Goal: Navigation & Orientation: Find specific page/section

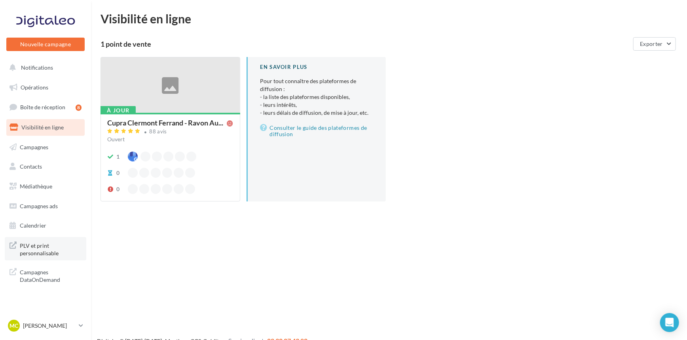
click at [44, 254] on span "PLV et print personnalisable" at bounding box center [51, 248] width 62 height 17
click at [55, 186] on link "Médiathèque" at bounding box center [46, 186] width 82 height 17
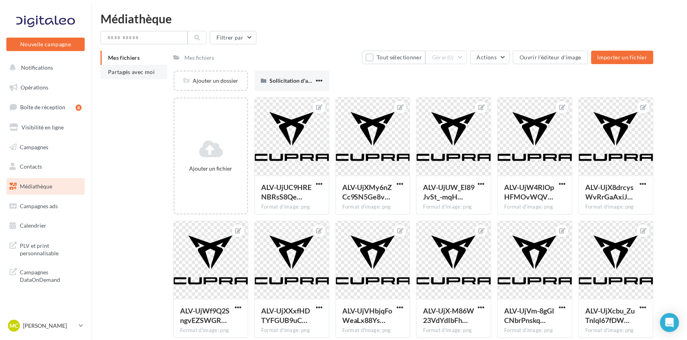
click at [148, 74] on span "Partagés avec moi" at bounding box center [131, 71] width 47 height 7
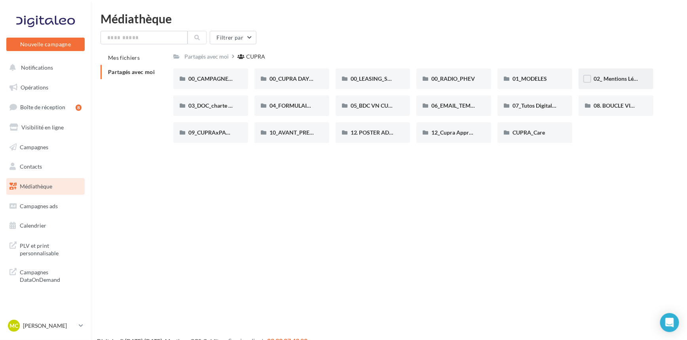
click at [621, 79] on span "02_ Mentions Légales" at bounding box center [620, 78] width 52 height 7
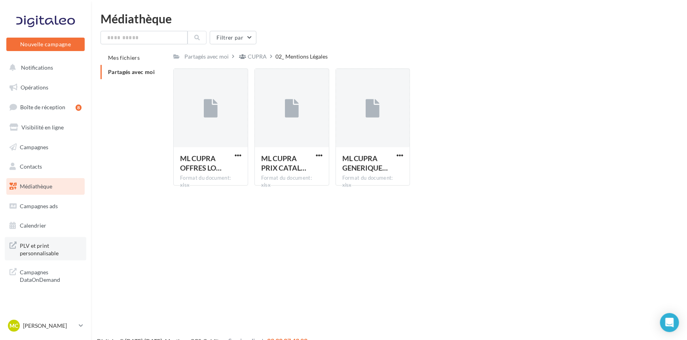
click at [40, 254] on span "PLV et print personnalisable" at bounding box center [51, 248] width 62 height 17
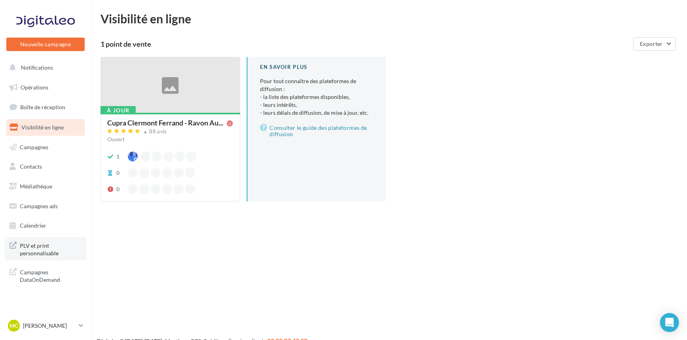
click at [41, 243] on span "PLV et print personnalisable" at bounding box center [51, 248] width 62 height 17
click at [47, 183] on span "Médiathèque" at bounding box center [36, 186] width 32 height 7
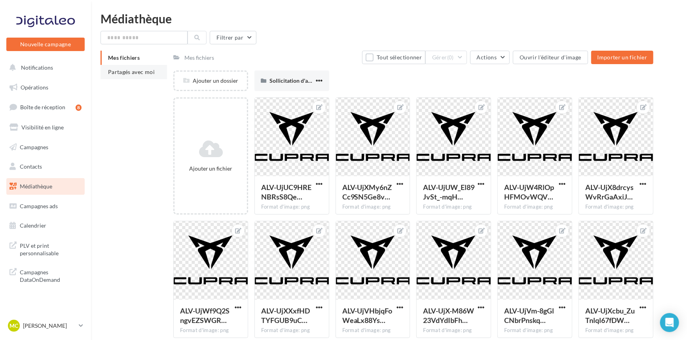
click at [127, 71] on span "Partagés avec moi" at bounding box center [131, 71] width 47 height 7
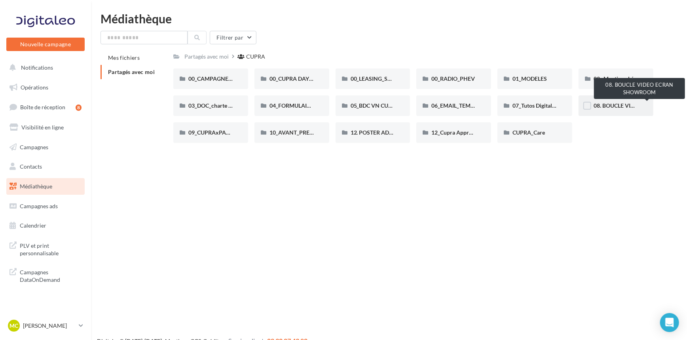
click at [614, 103] on span "08. BOUCLE VIDEO ECRAN SHOWROOM" at bounding box center [646, 105] width 104 height 7
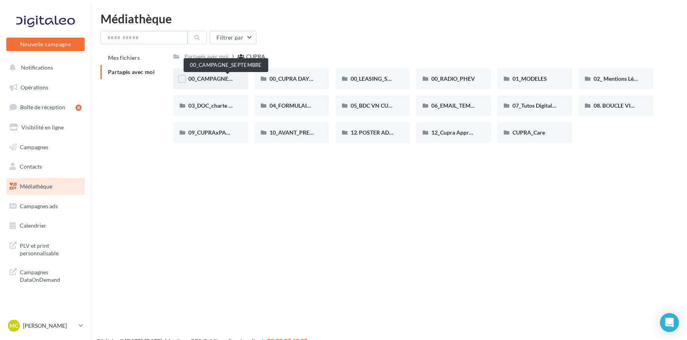
click at [217, 80] on span "00_CAMPAGNE_SEPTEMBRE" at bounding box center [225, 78] width 74 height 7
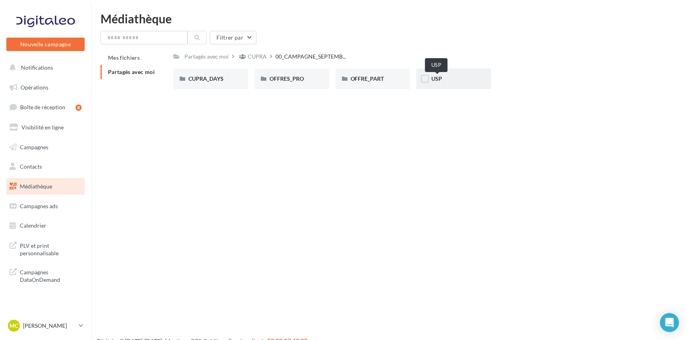
click at [442, 80] on span "USP" at bounding box center [436, 78] width 11 height 7
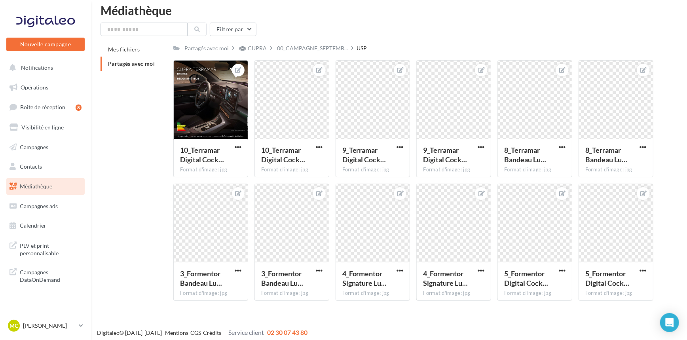
scroll to position [12, 0]
